Goal: Task Accomplishment & Management: Manage account settings

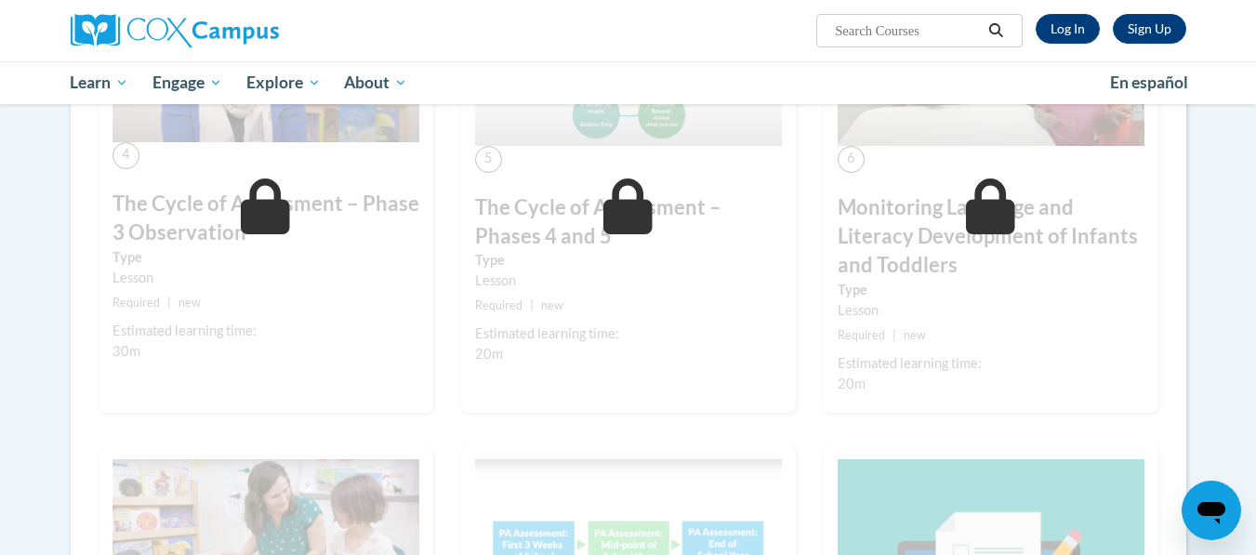
scroll to position [1033, 0]
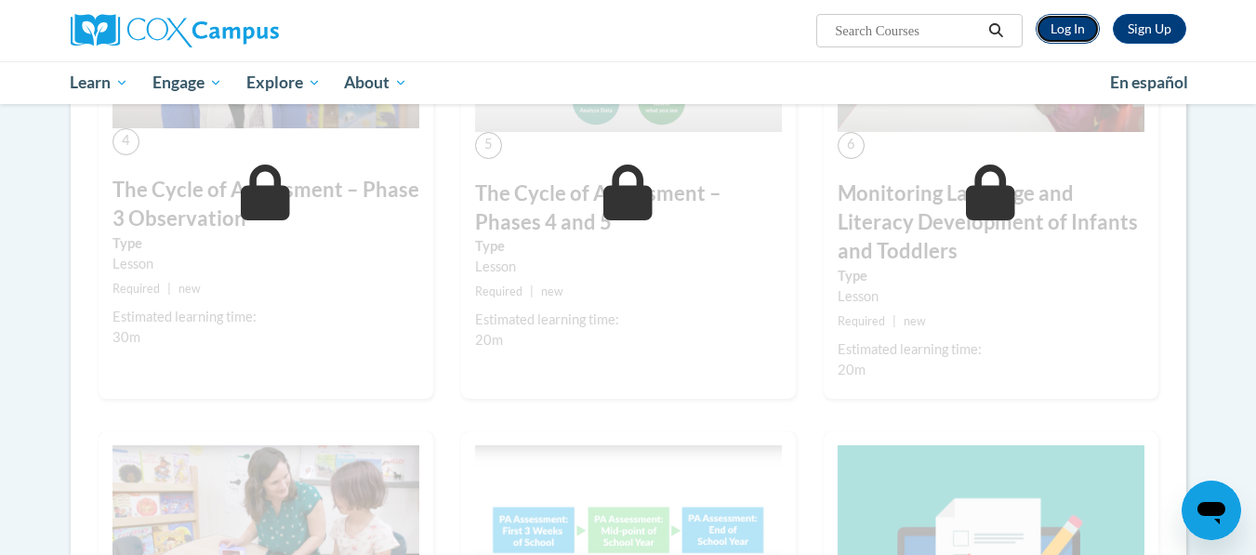
click at [1057, 18] on link "Log In" at bounding box center [1068, 29] width 64 height 30
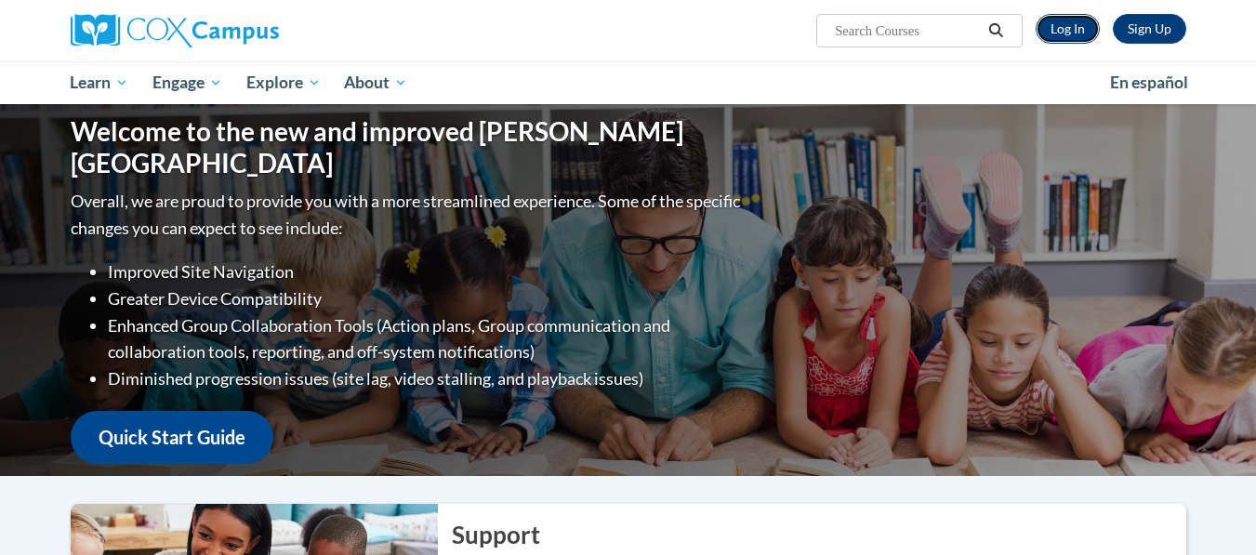
click at [1070, 22] on link "Log In" at bounding box center [1068, 29] width 64 height 30
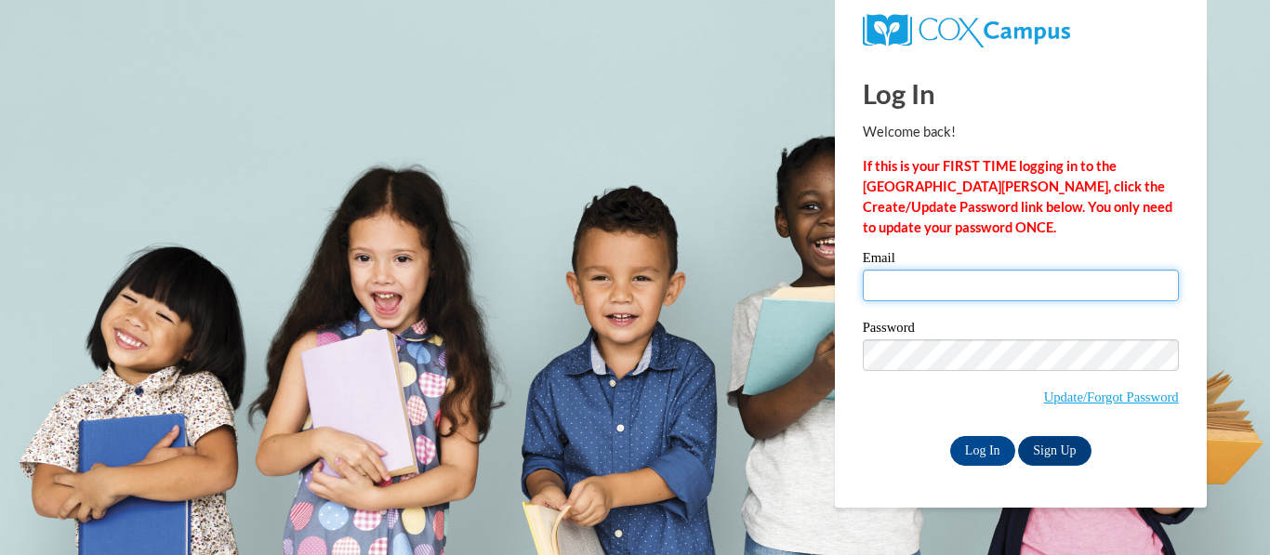
click at [995, 279] on input "Email" at bounding box center [1021, 286] width 316 height 32
type input "jonesbrianna578@gmail.com"
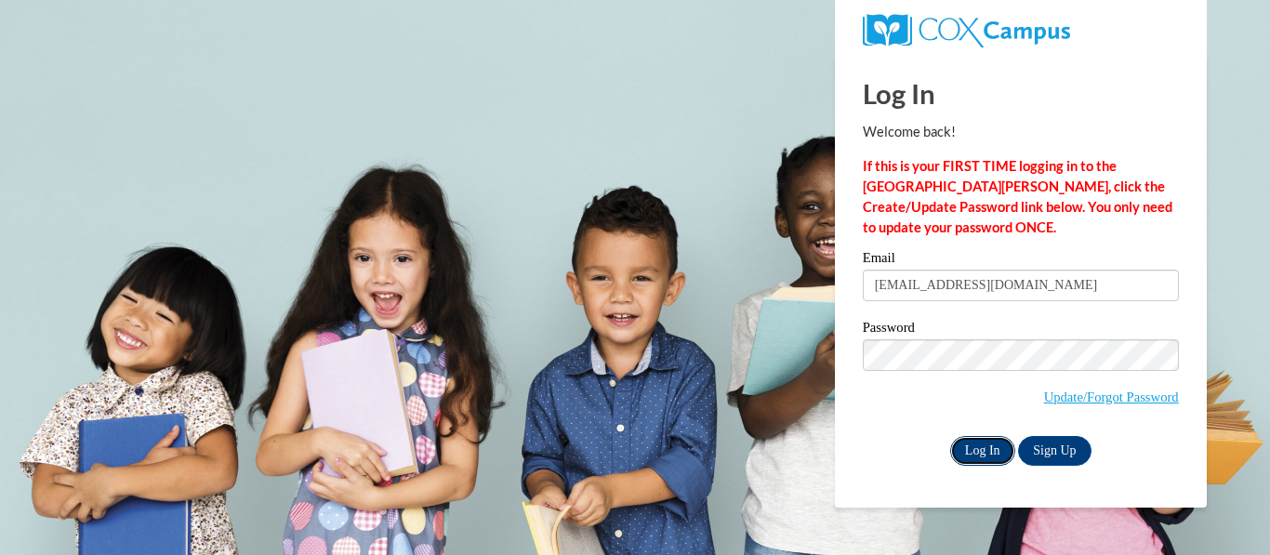
click at [975, 457] on input "Log In" at bounding box center [982, 451] width 65 height 30
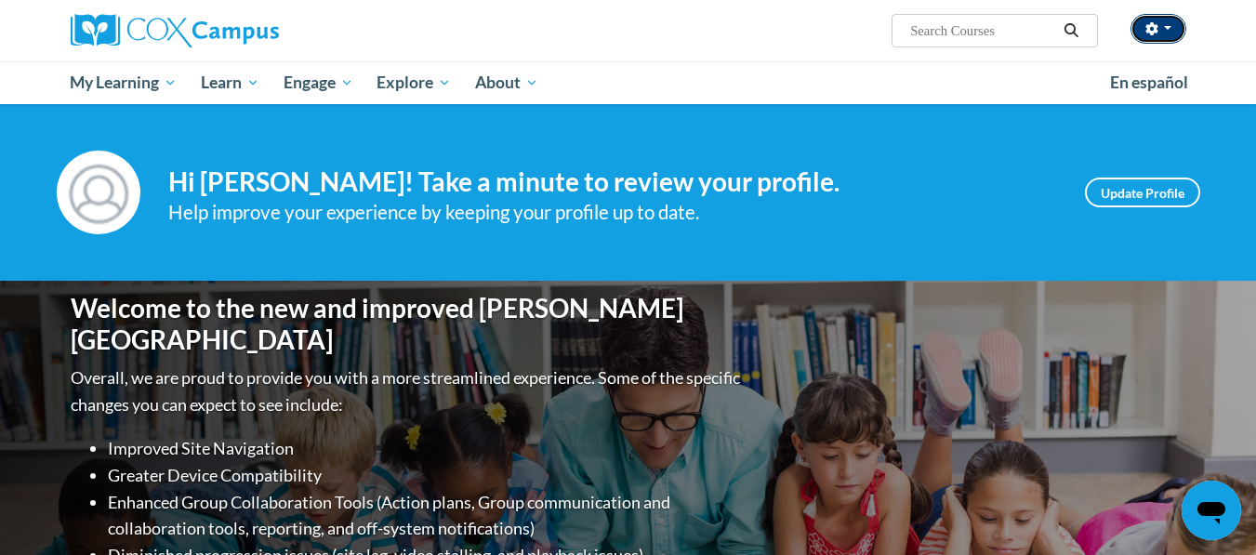
click at [1150, 27] on icon "button" at bounding box center [1152, 28] width 12 height 13
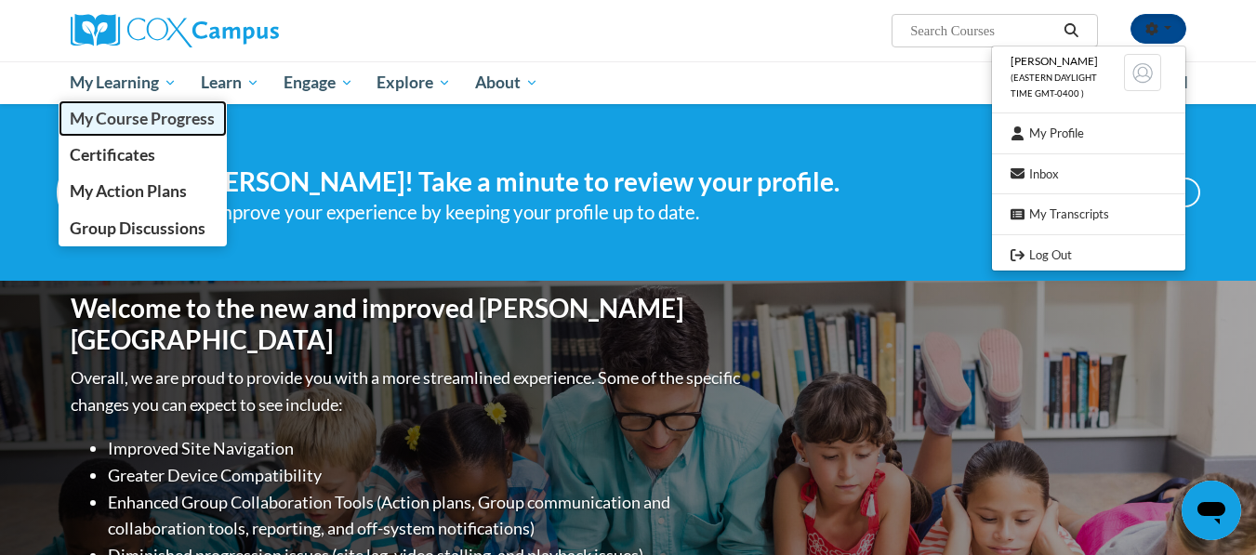
click at [133, 120] on span "My Course Progress" at bounding box center [142, 119] width 145 height 20
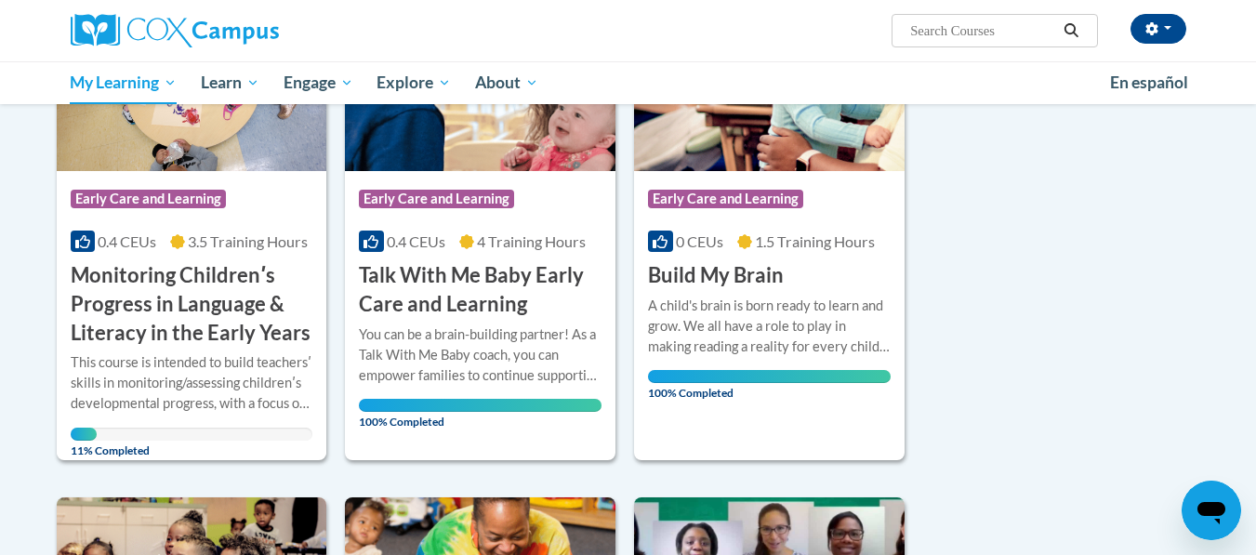
scroll to position [347, 0]
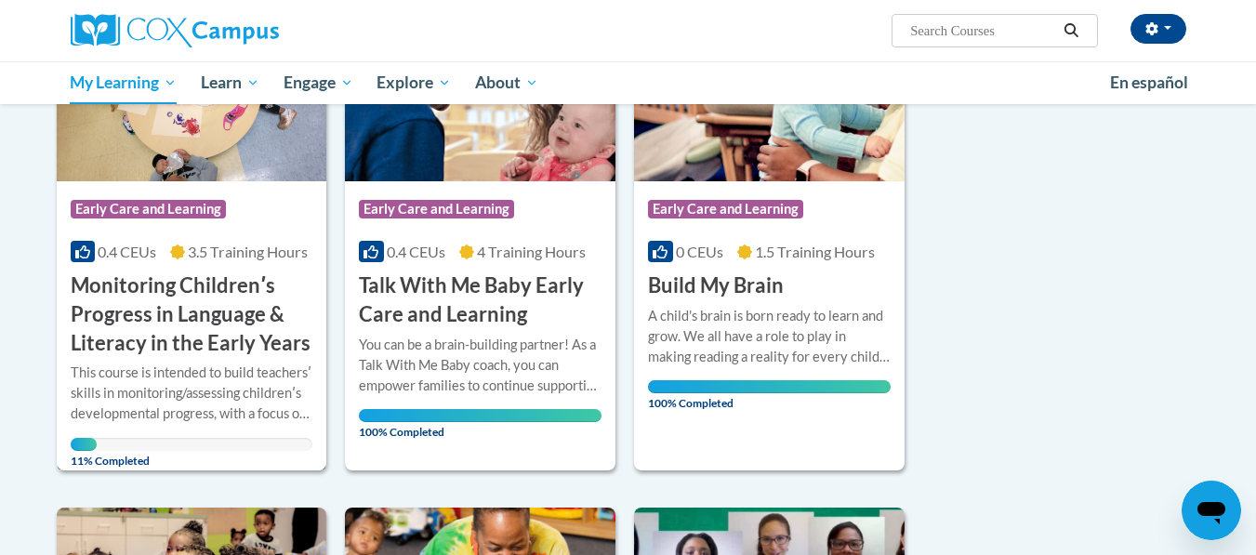
click at [120, 392] on div "This course is intended to build teachersʹ skills in monitoring/assessing child…" at bounding box center [192, 393] width 243 height 61
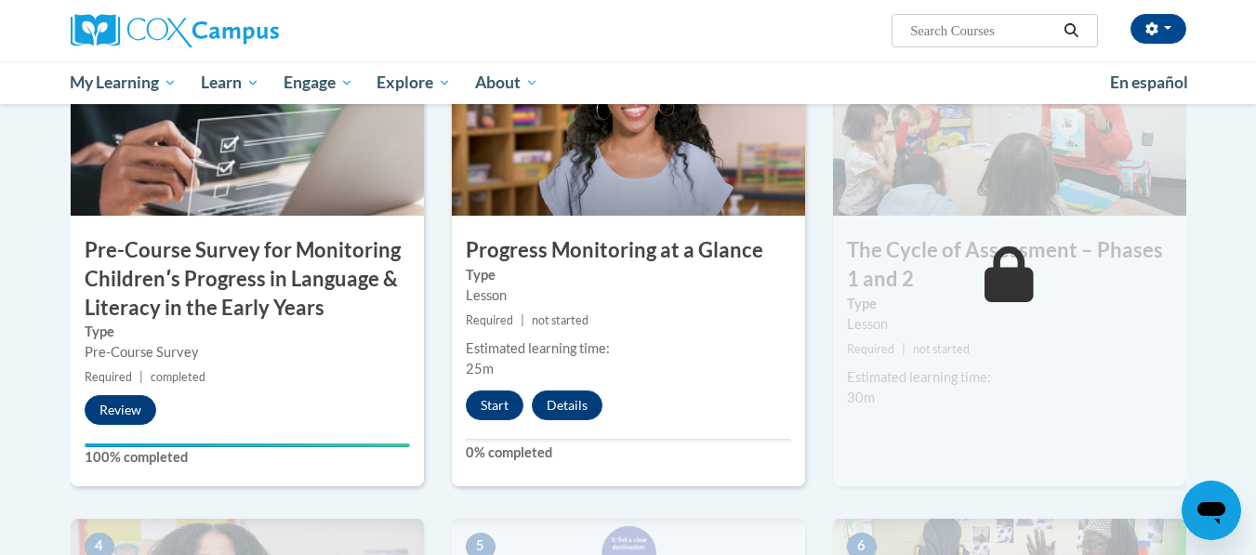
scroll to position [525, 0]
